Goal: Find specific page/section: Find specific page/section

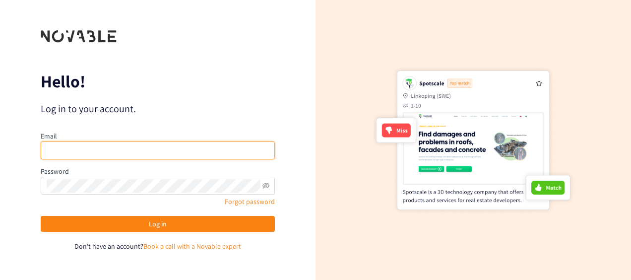
click at [152, 154] on input "email" at bounding box center [158, 150] width 234 height 18
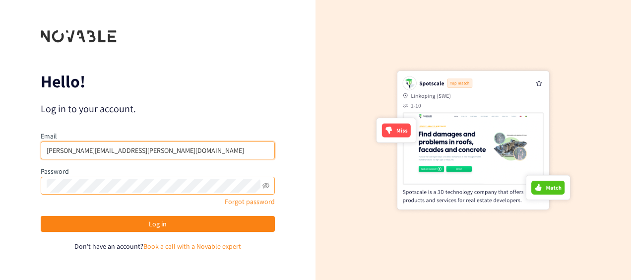
type input "[PERSON_NAME][EMAIL_ADDRESS][PERSON_NAME][DOMAIN_NAME]"
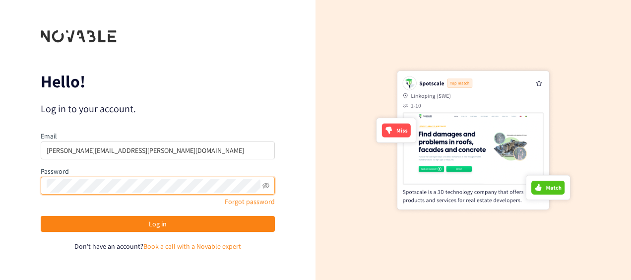
click at [41, 216] on button "Log in" at bounding box center [158, 224] width 234 height 16
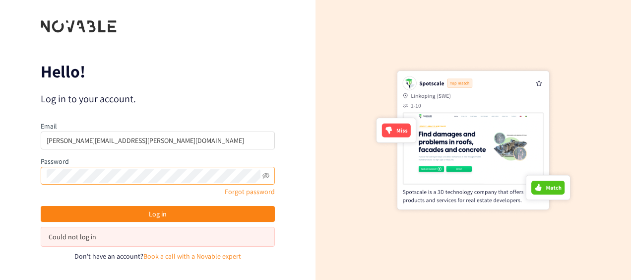
click at [270, 175] on span at bounding box center [158, 176] width 234 height 18
click at [262, 173] on icon "eye-invisible" at bounding box center [265, 175] width 7 height 7
click at [233, 192] on link "Forgot password" at bounding box center [250, 191] width 50 height 9
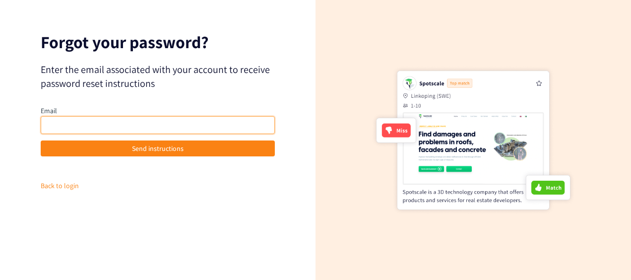
click at [108, 118] on input "email" at bounding box center [158, 125] width 234 height 18
drag, startPoint x: 134, startPoint y: 124, endPoint x: 96, endPoint y: 124, distance: 38.2
click at [96, 124] on input "[PERSON_NAME][EMAIL_ADDRESS][PERSON_NAME][DOMAIN_NAME]" at bounding box center [158, 125] width 234 height 18
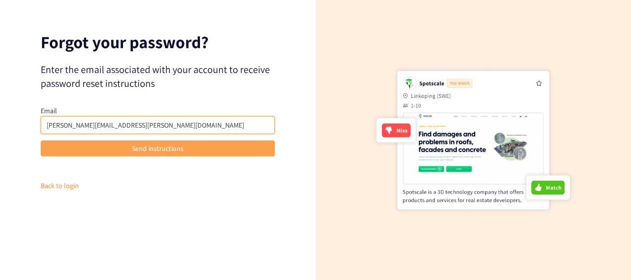
type input "[PERSON_NAME][EMAIL_ADDRESS][PERSON_NAME][DOMAIN_NAME]"
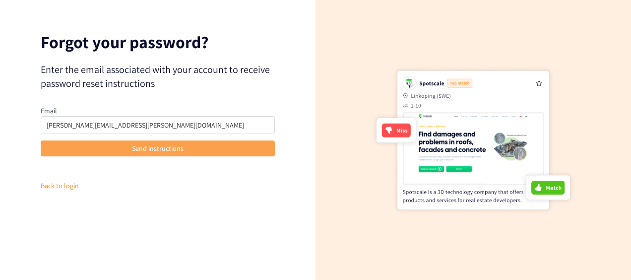
click at [161, 152] on span "Send instructions" at bounding box center [158, 148] width 52 height 11
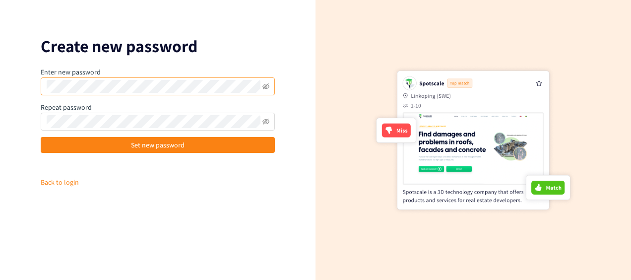
click at [159, 94] on span at bounding box center [158, 86] width 234 height 18
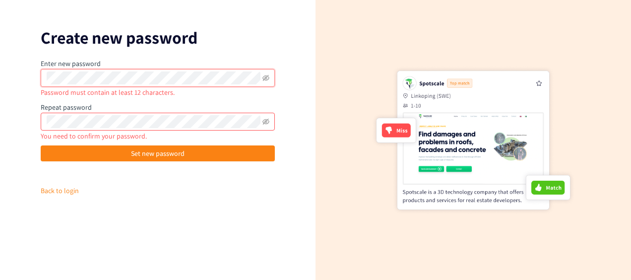
click at [0, 86] on html "We value your privacy We use cookies to enhance your browsing experience, serve…" at bounding box center [315, 140] width 631 height 280
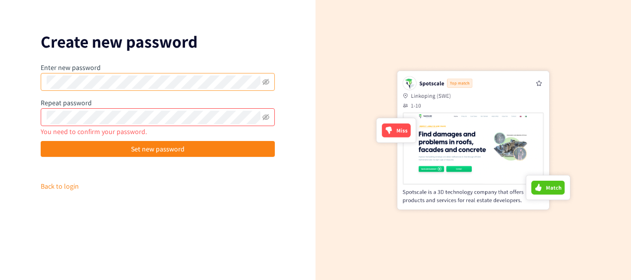
click at [272, 84] on span at bounding box center [158, 82] width 234 height 18
click at [271, 84] on span at bounding box center [158, 82] width 234 height 18
click at [264, 85] on span at bounding box center [265, 81] width 7 height 13
click at [265, 83] on icon "eye-invisible" at bounding box center [265, 81] width 7 height 7
click at [41, 141] on button "Set new password" at bounding box center [158, 149] width 234 height 16
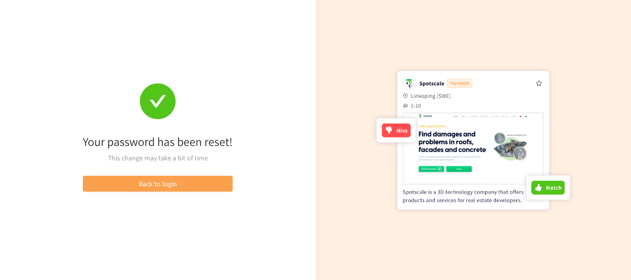
click at [162, 183] on span "Back to login" at bounding box center [158, 183] width 38 height 11
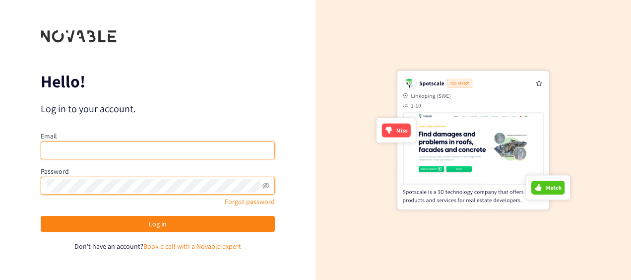
click at [93, 152] on input "email" at bounding box center [158, 150] width 234 height 18
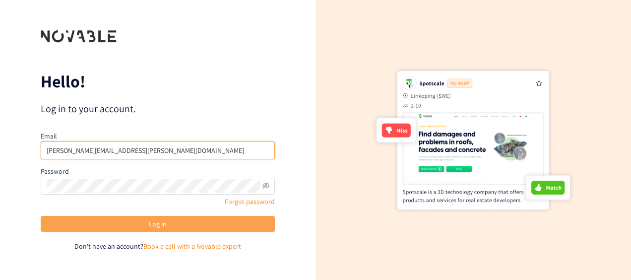
type input "[PERSON_NAME][EMAIL_ADDRESS][PERSON_NAME][DOMAIN_NAME]"
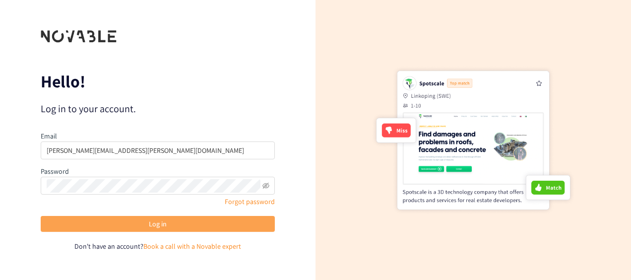
click at [133, 227] on button "Log in" at bounding box center [158, 224] width 234 height 16
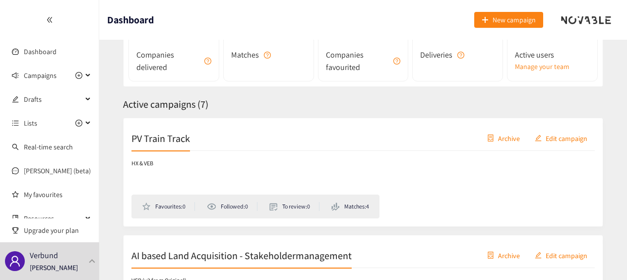
scroll to position [100, 0]
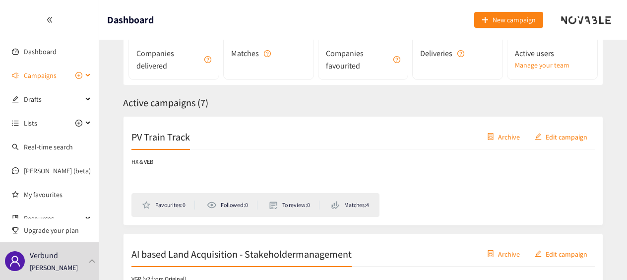
click at [52, 72] on span "Campaigns" at bounding box center [40, 75] width 33 height 20
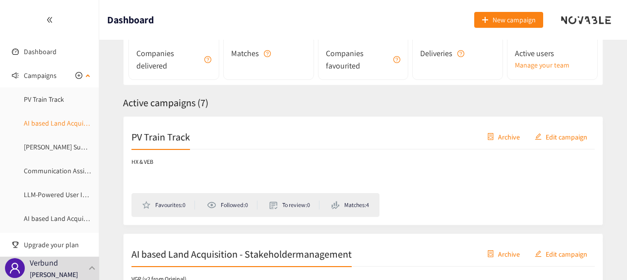
click at [59, 122] on link "AI based Land Acquisition - Stakeholdermanagement" at bounding box center [102, 122] width 157 height 9
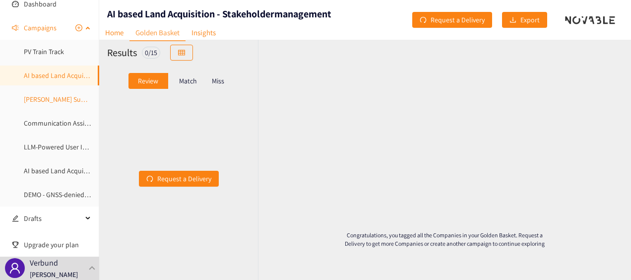
scroll to position [49, 0]
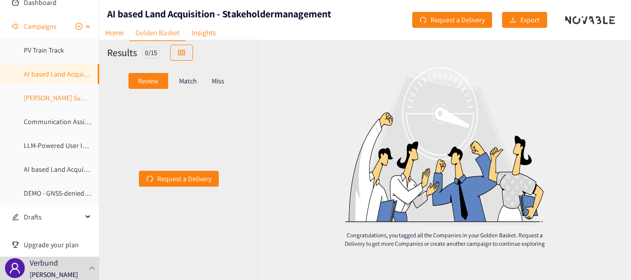
click at [56, 100] on link "AI Grant Support" at bounding box center [61, 97] width 74 height 9
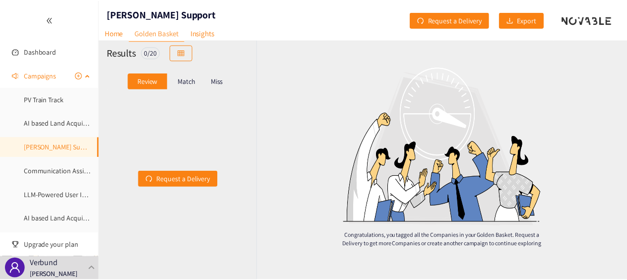
scroll to position [0, 0]
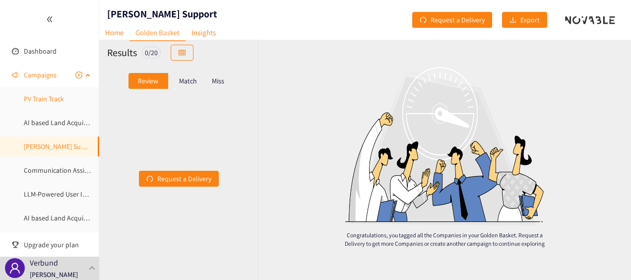
click at [54, 101] on link "PV Train Track" at bounding box center [44, 98] width 40 height 9
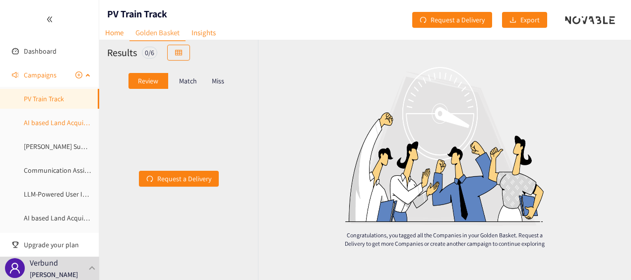
click at [45, 122] on link "AI based Land Acquisition - Stakeholdermanagement" at bounding box center [102, 122] width 157 height 9
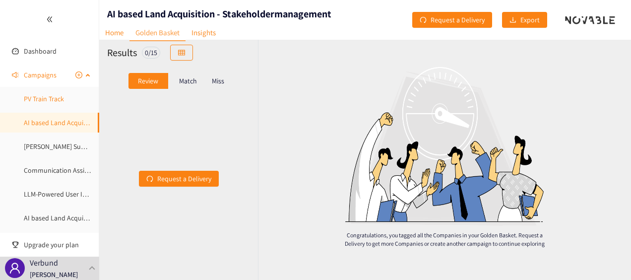
click at [52, 101] on link "PV Train Track" at bounding box center [44, 98] width 40 height 9
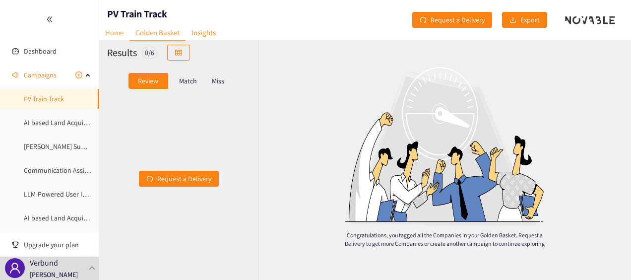
click at [123, 33] on link "Home" at bounding box center [114, 32] width 30 height 15
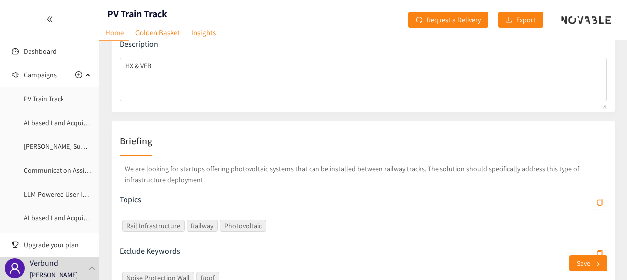
scroll to position [90, 0]
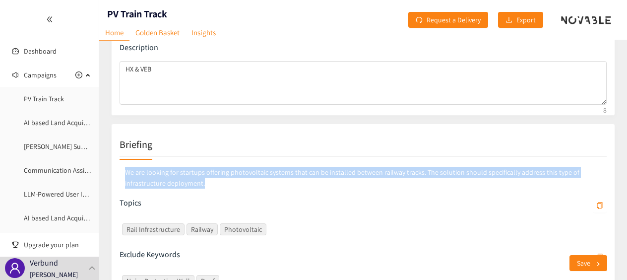
drag, startPoint x: 204, startPoint y: 184, endPoint x: 113, endPoint y: 172, distance: 91.6
click at [113, 172] on div "Briefing We are looking for startups offering photovoltaic systems that can be …" at bounding box center [363, 223] width 504 height 201
copy p "We are looking for startups offering photovoltaic systems that can be installed…"
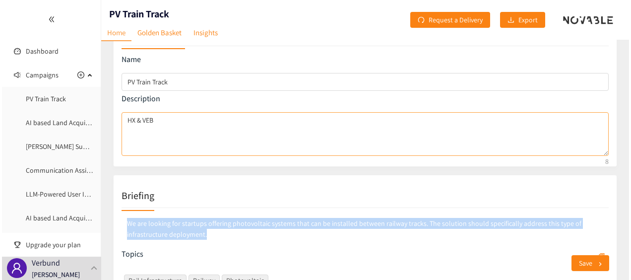
scroll to position [0, 0]
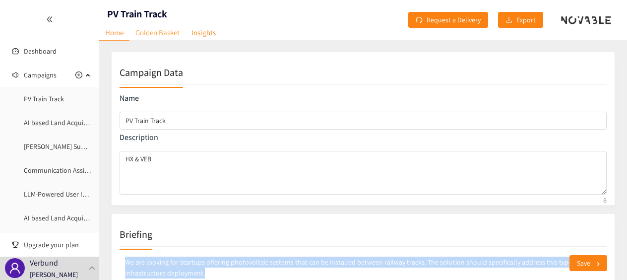
click at [156, 37] on link "Golden Basket" at bounding box center [157, 32] width 56 height 15
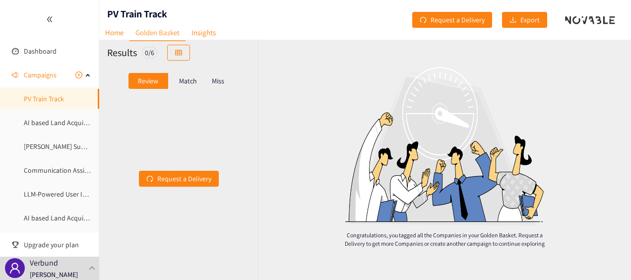
click at [183, 81] on p "Match" at bounding box center [188, 81] width 18 height 8
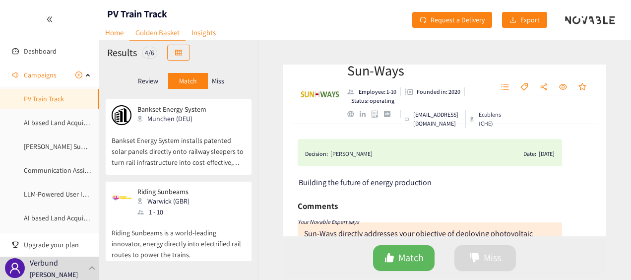
scroll to position [171, 0]
